Goal: Connect with others: Connect with others

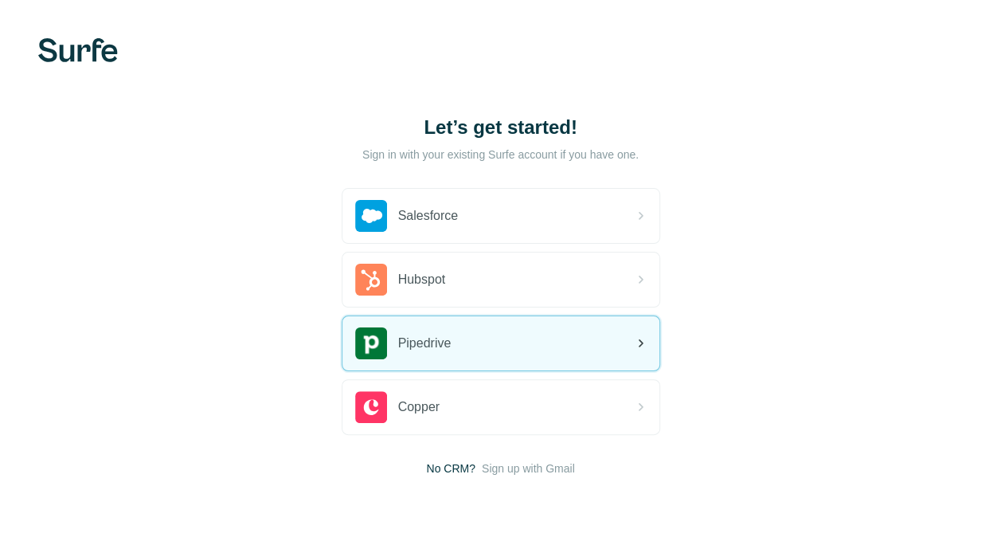
click at [481, 347] on div "Pipedrive" at bounding box center [501, 343] width 317 height 54
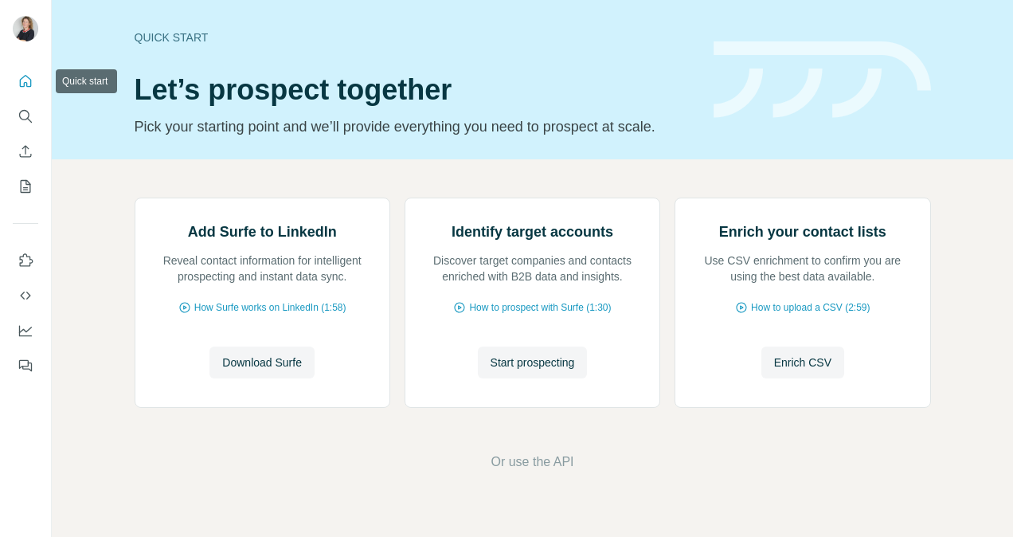
click at [25, 85] on icon "Quick start" at bounding box center [26, 81] width 16 height 16
